Goal: Submit feedback/report problem: Leave review/rating

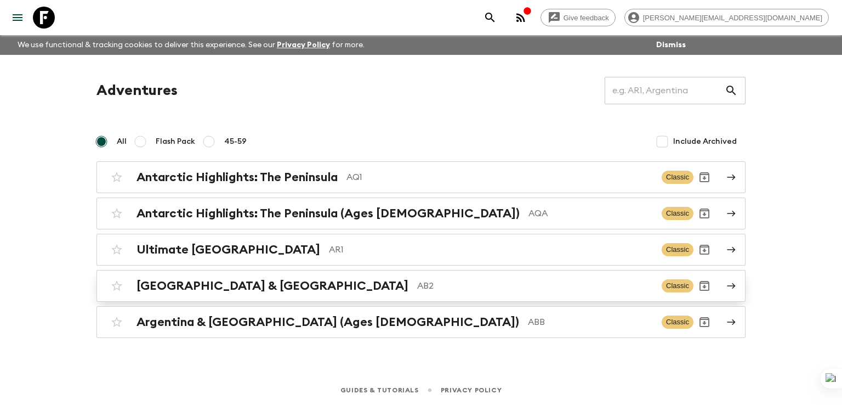
click at [219, 288] on h2 "[GEOGRAPHIC_DATA] & [GEOGRAPHIC_DATA]" at bounding box center [272, 285] width 272 height 14
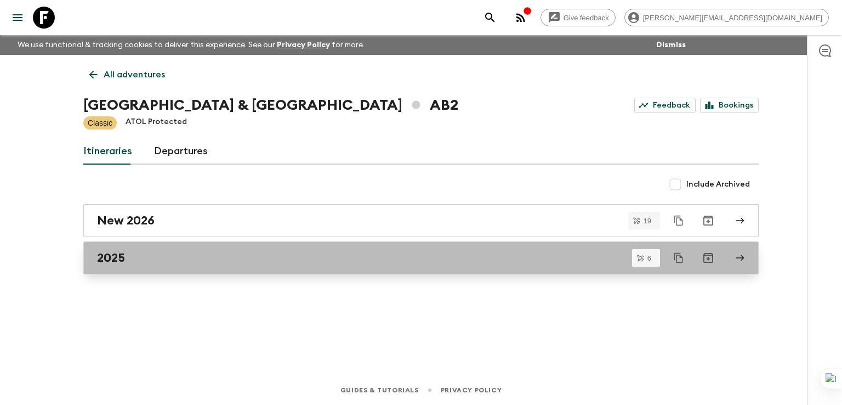
click at [111, 257] on h2 "2025" at bounding box center [111, 258] width 28 height 14
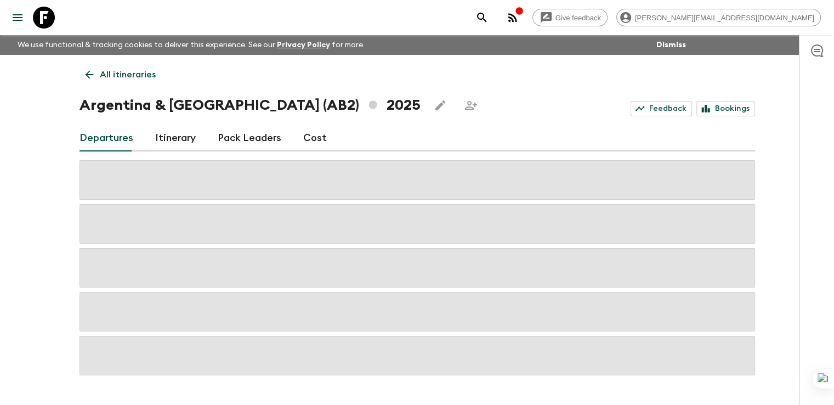
click at [181, 140] on link "Itinerary" at bounding box center [175, 138] width 41 height 26
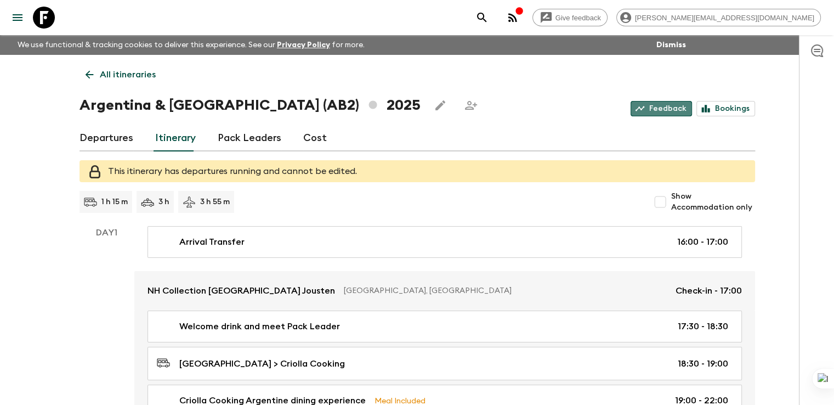
click at [668, 108] on link "Feedback" at bounding box center [660, 108] width 61 height 15
